Goal: Check status: Check status

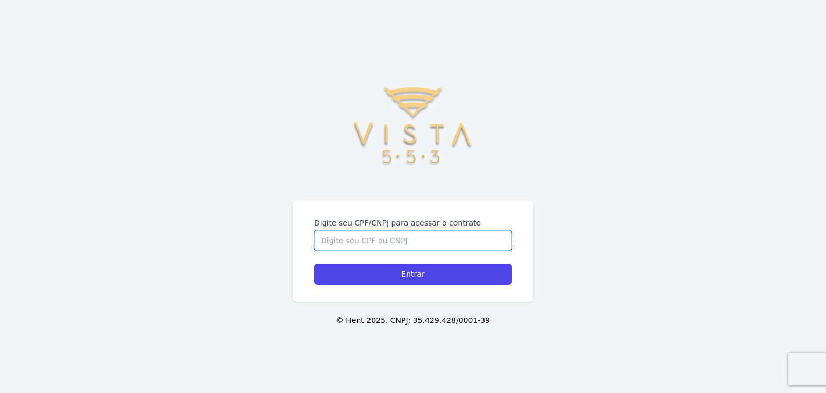
click at [383, 234] on input "Digite seu CPF/CNPJ para acessar o contrato" at bounding box center [413, 240] width 198 height 20
type input "21886396850"
click at [314, 264] on input "Entrar" at bounding box center [413, 274] width 198 height 21
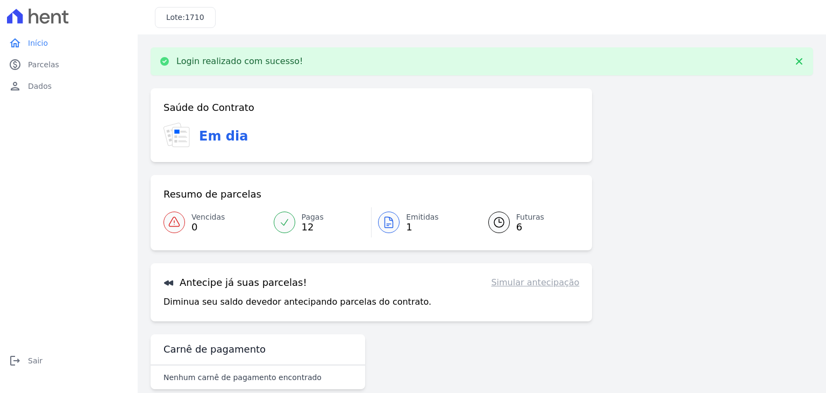
scroll to position [17, 0]
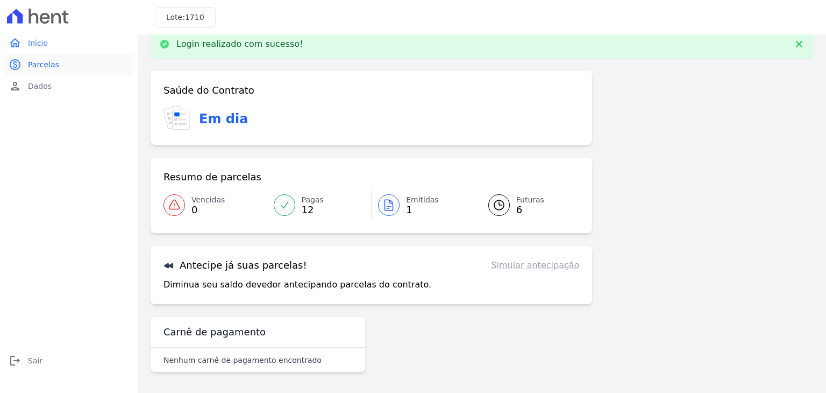
click at [44, 66] on span "Parcelas" at bounding box center [43, 64] width 31 height 11
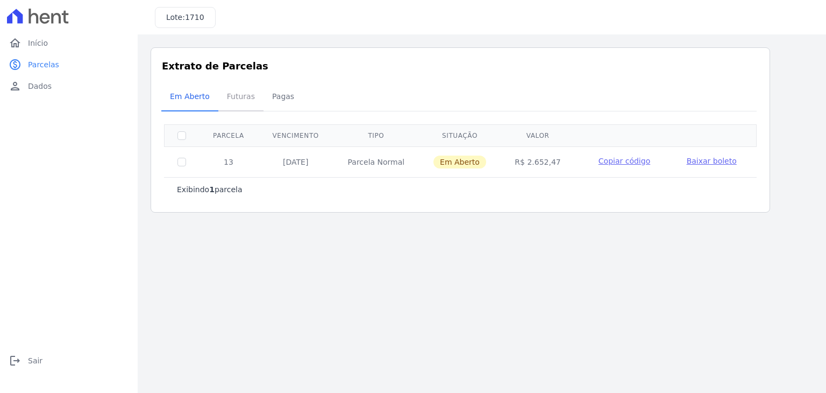
click at [238, 103] on span "Futuras" at bounding box center [240, 97] width 41 height 22
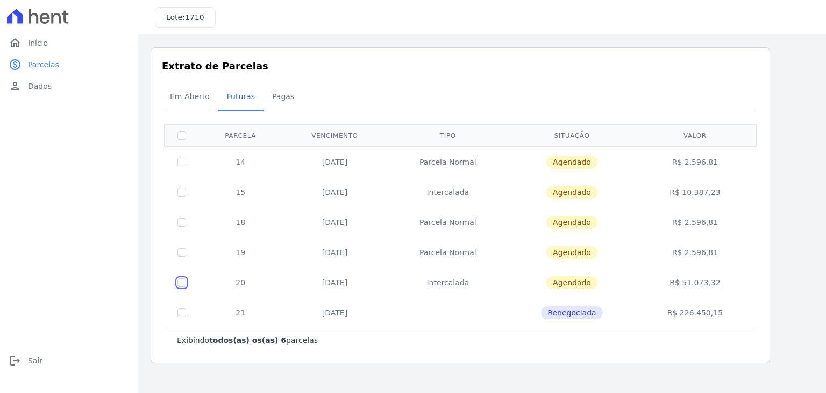
click at [177, 280] on input "checkbox" at bounding box center [181, 282] width 9 height 9
checkbox input "true"
click at [704, 96] on div "Em Aberto Futuras Pagas" at bounding box center [460, 97] width 598 height 26
click at [178, 284] on input "checkbox" at bounding box center [181, 282] width 9 height 9
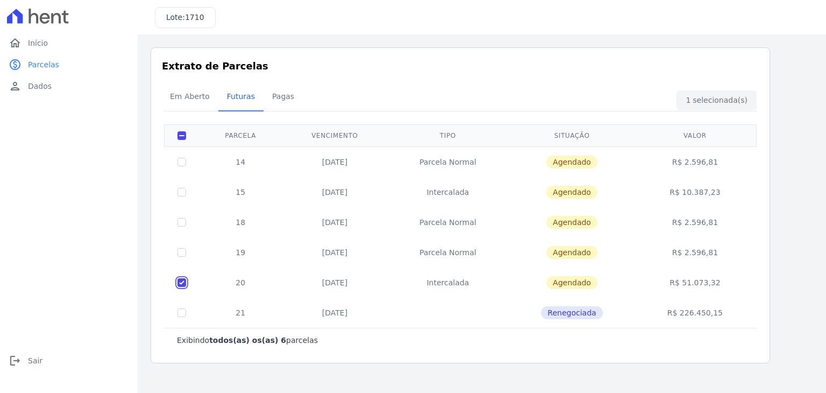
checkbox input "false"
click at [181, 280] on input "checkbox" at bounding box center [181, 282] width 9 height 9
checkbox input "true"
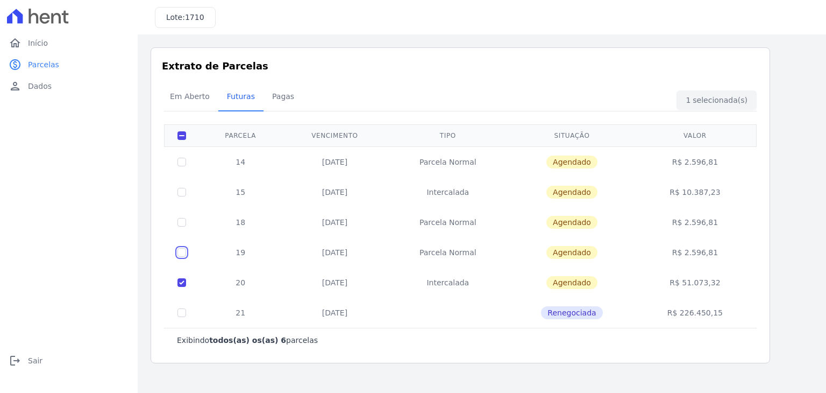
click at [185, 253] on input "checkbox" at bounding box center [181, 252] width 9 height 9
click at [184, 253] on input "checkbox" at bounding box center [181, 252] width 9 height 9
checkbox input "false"
click at [181, 280] on input "checkbox" at bounding box center [181, 282] width 9 height 9
checkbox input "false"
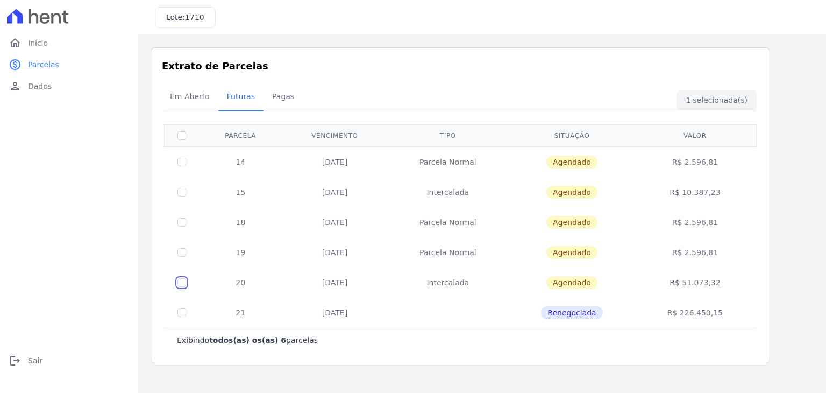
checkbox input "false"
click at [265, 110] on link "Pagas" at bounding box center [283, 97] width 39 height 28
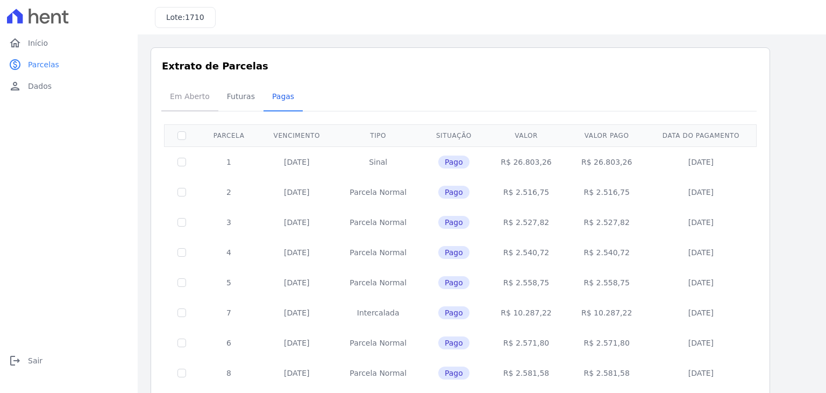
click at [187, 95] on span "Em Aberto" at bounding box center [189, 97] width 53 height 22
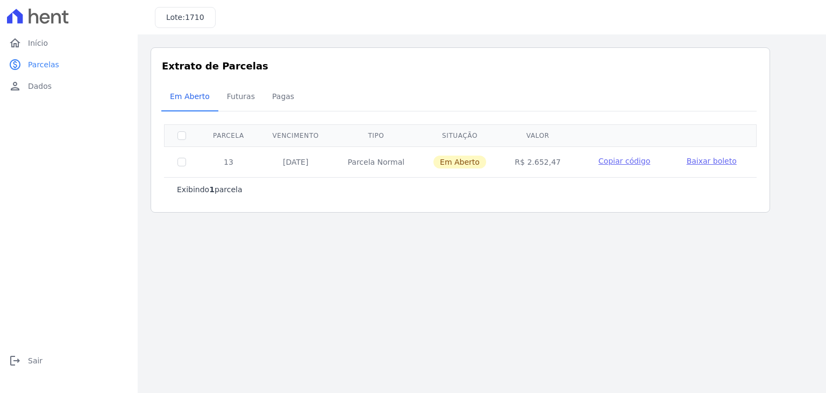
click at [67, 97] on div "home Início home Início paid Parcelas paid Parcelas person Dados person Dados l…" at bounding box center [68, 208] width 129 height 352
click at [64, 89] on link "person Dados" at bounding box center [68, 86] width 129 height 22
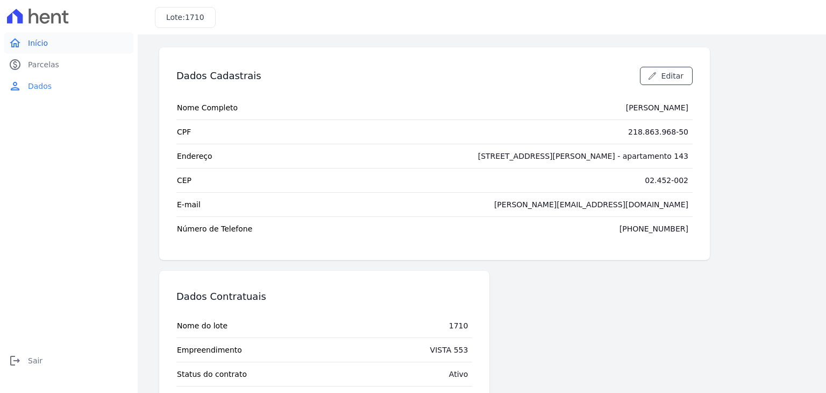
click at [47, 46] on link "home Início" at bounding box center [68, 43] width 129 height 22
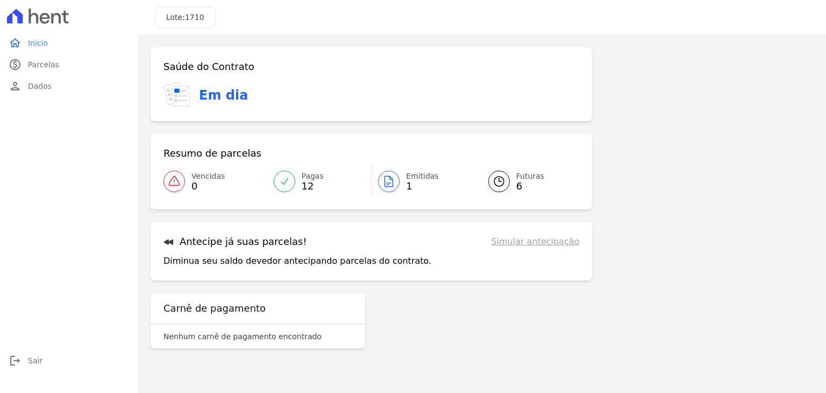
click at [413, 181] on span "Emitidas" at bounding box center [422, 175] width 33 height 11
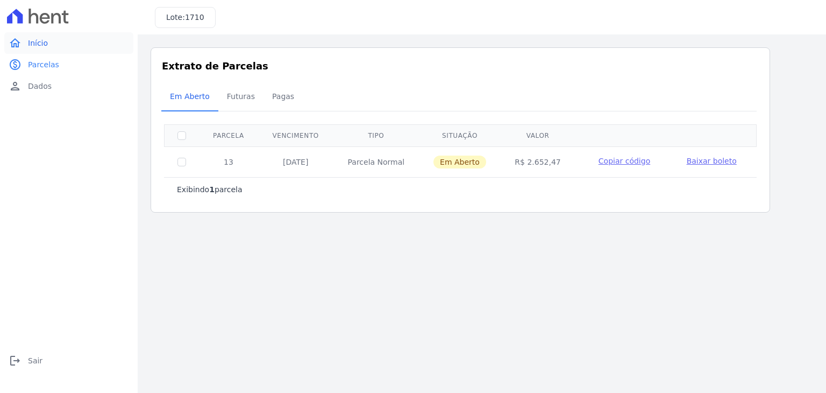
click at [54, 43] on link "home Início" at bounding box center [68, 43] width 129 height 22
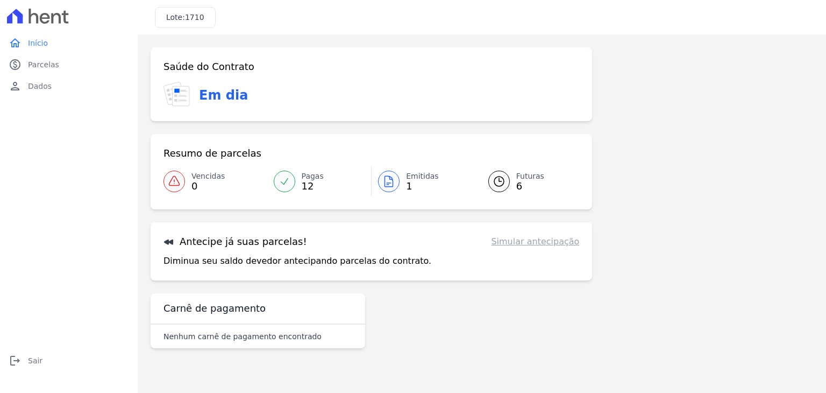
click at [277, 249] on div "Antecipe já suas parcelas! Simular antecipação Diminua seu saldo devedor anteci…" at bounding box center [372, 251] width 442 height 58
